Goal: Information Seeking & Learning: Learn about a topic

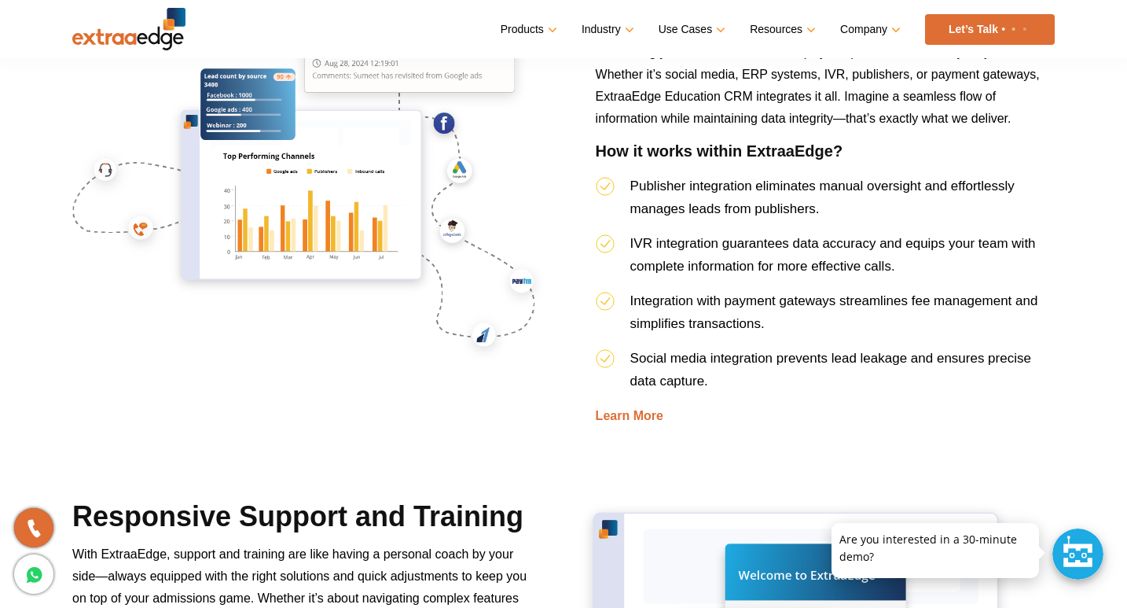
scroll to position [4169, 0]
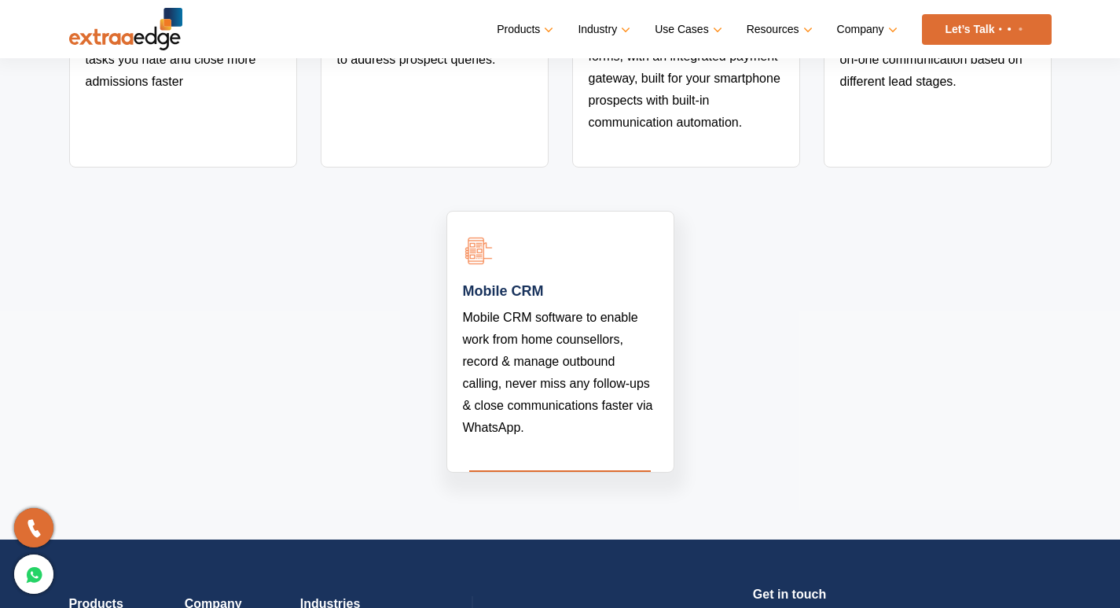
scroll to position [3066, 0]
